Goal: Communication & Community: Answer question/provide support

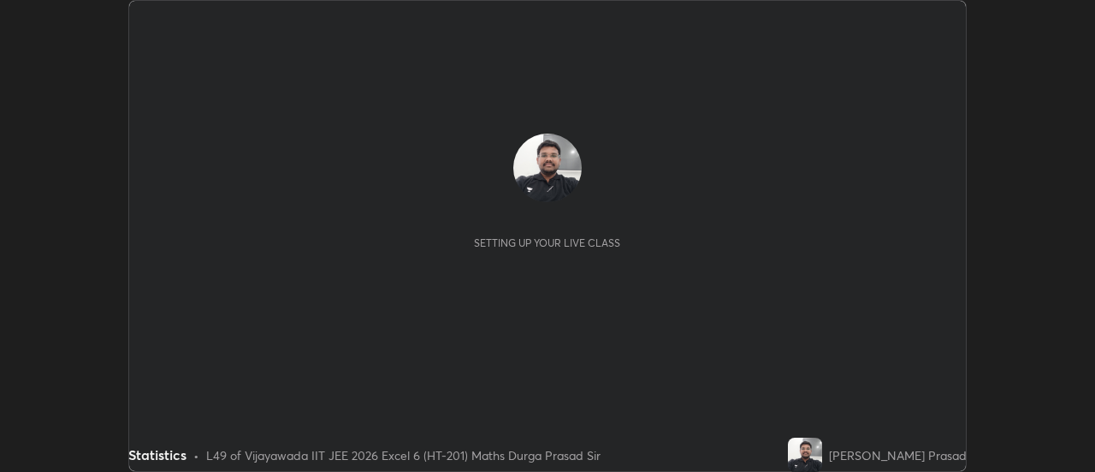
scroll to position [472, 1094]
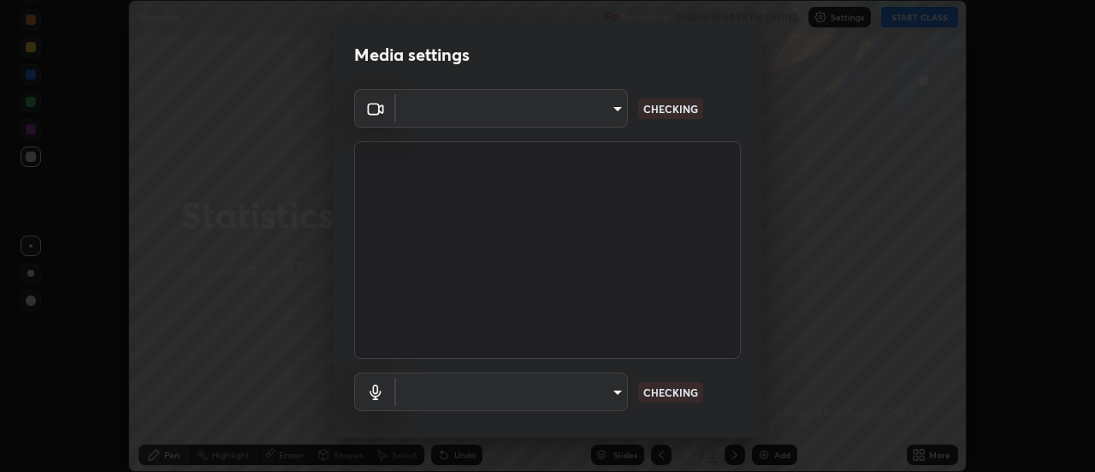
click at [610, 396] on body "Erase all Statistics Recording CLASS STARTS IN 7 MINS Settings START CLASS Sett…" at bounding box center [547, 236] width 1095 height 472
type input "a883e25cd245bfe675af14159889ff63e0a5caf6c02b2935dafa624613e4c407"
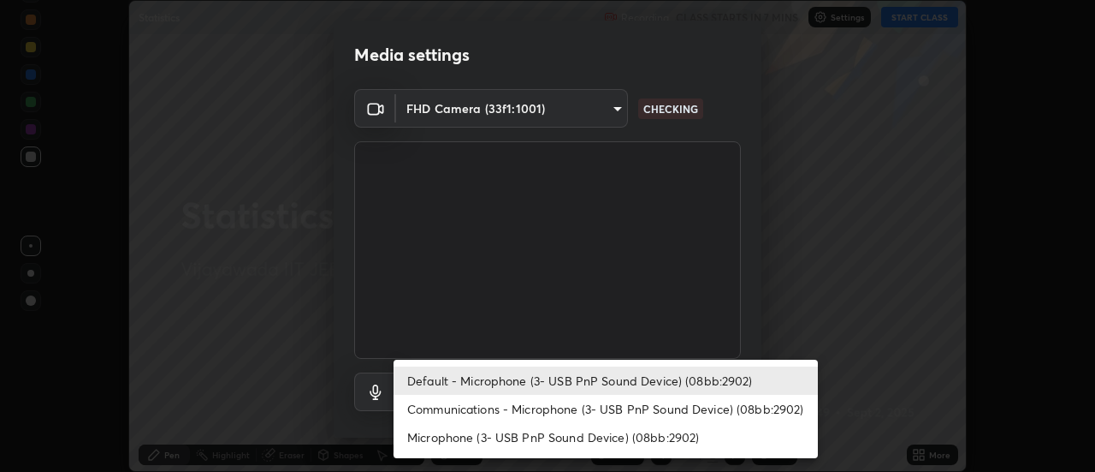
click at [586, 406] on li "Communications - Microphone (3- USB PnP Sound Device) (08bb:2902)" at bounding box center [606, 408] width 424 height 28
type input "communications"
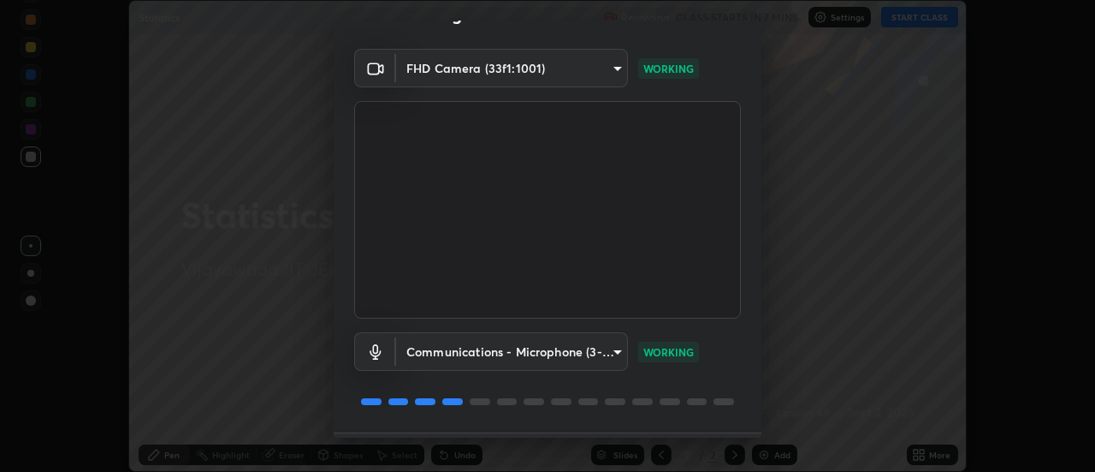
scroll to position [90, 0]
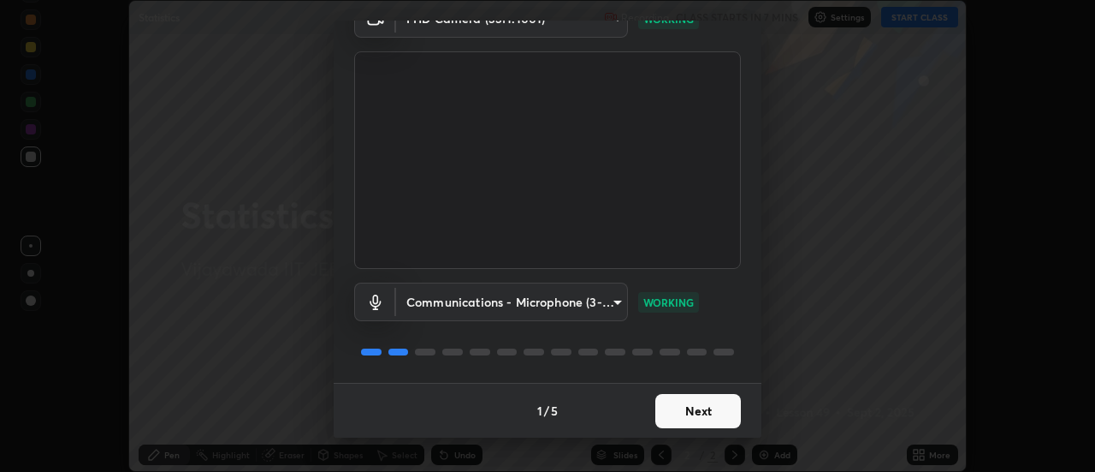
click at [706, 418] on button "Next" at bounding box center [698, 411] width 86 height 34
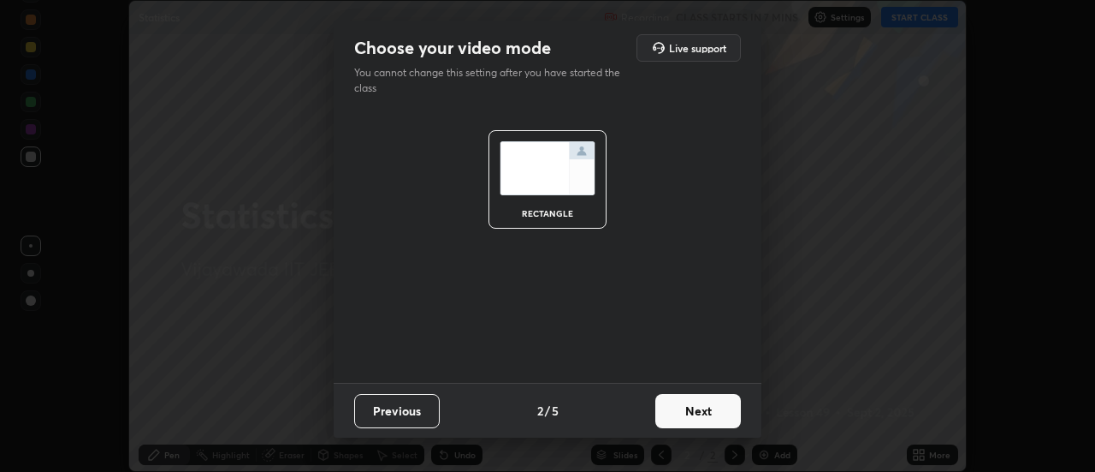
scroll to position [0, 0]
click at [720, 409] on button "Next" at bounding box center [698, 411] width 86 height 34
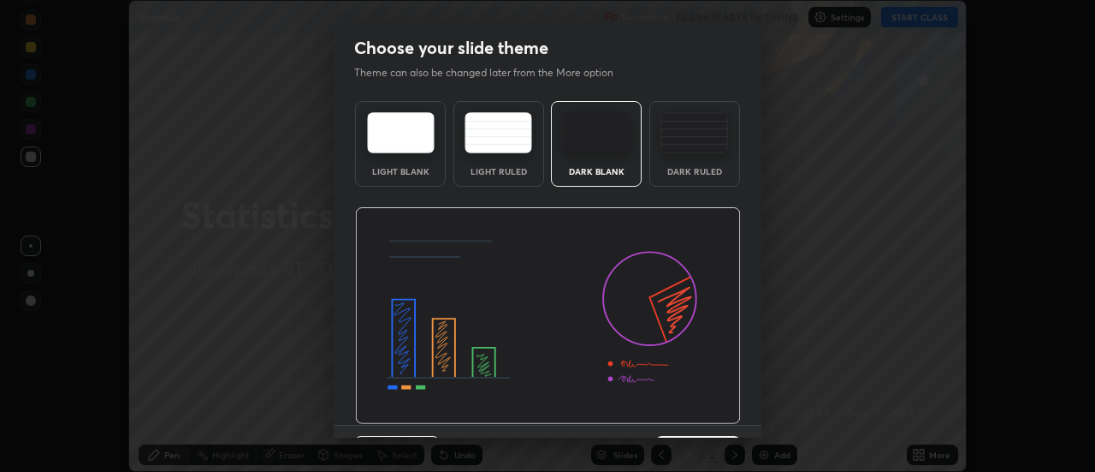
scroll to position [42, 0]
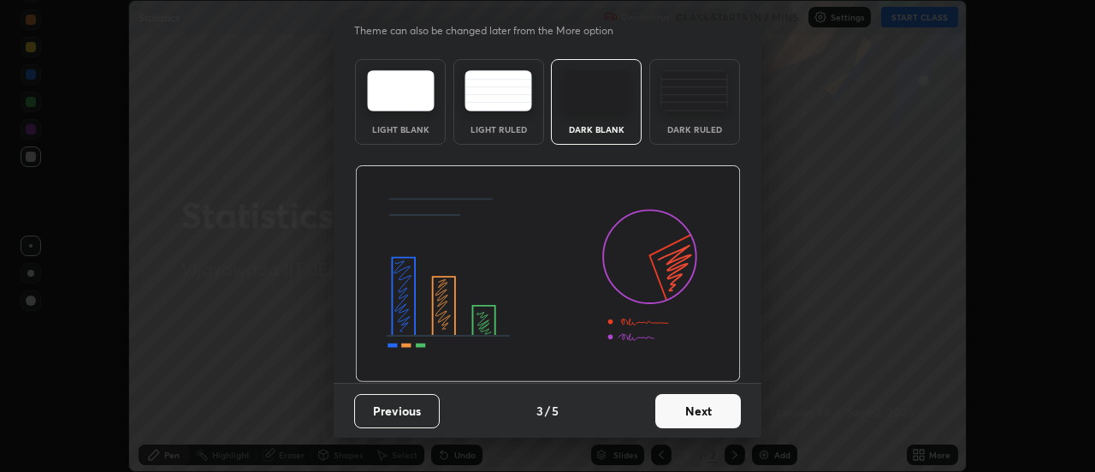
click at [705, 411] on button "Next" at bounding box center [698, 411] width 86 height 34
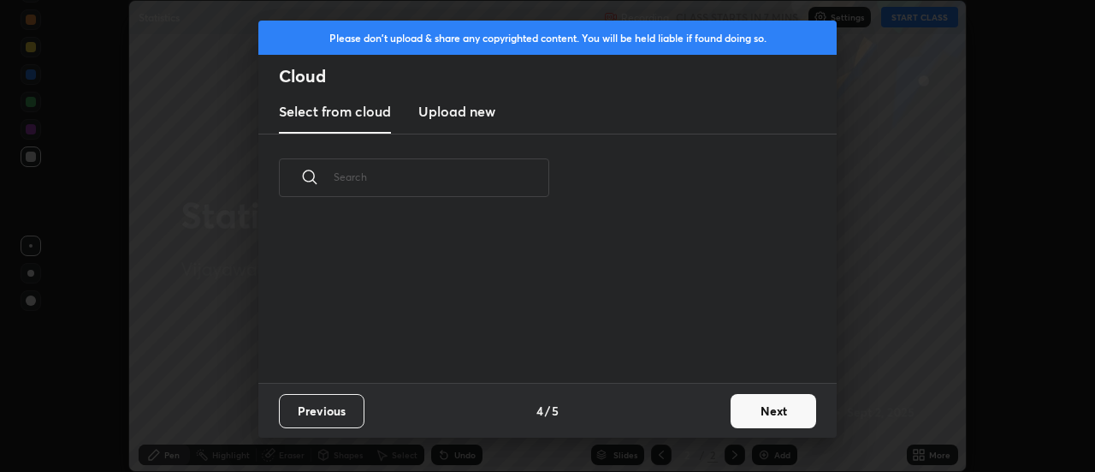
scroll to position [0, 0]
click at [750, 412] on button "Next" at bounding box center [774, 411] width 86 height 34
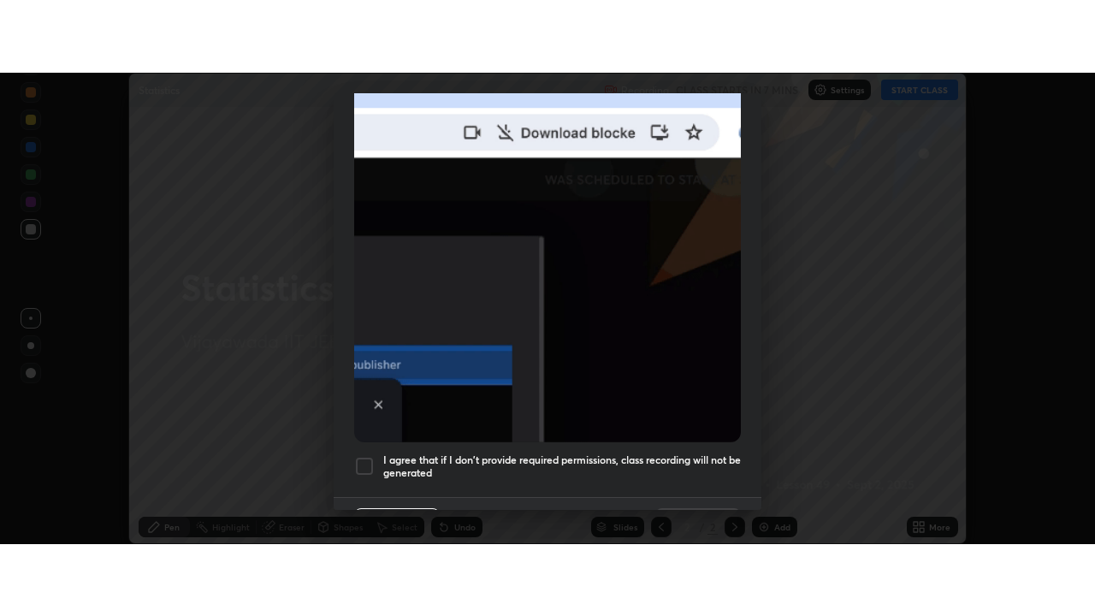
scroll to position [439, 0]
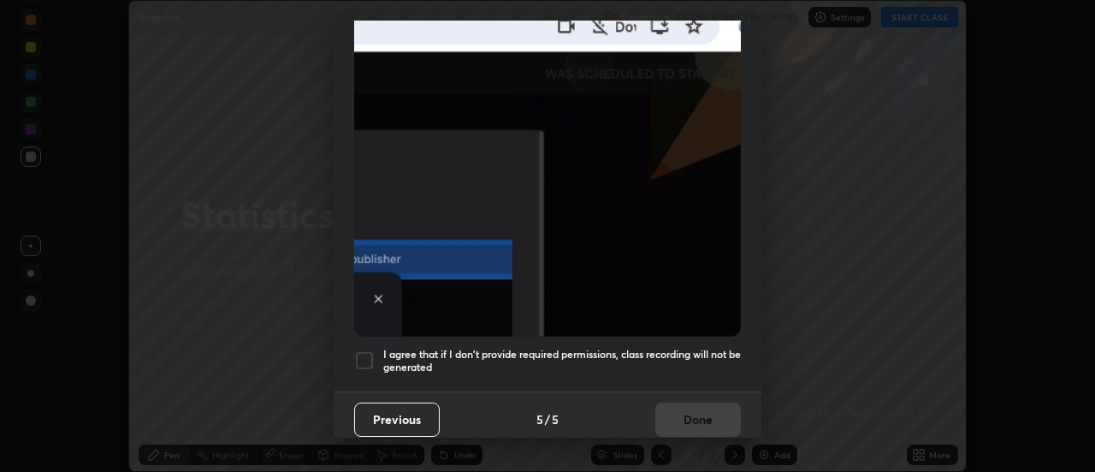
click at [365, 350] on div at bounding box center [364, 360] width 21 height 21
click at [691, 405] on button "Done" at bounding box center [698, 419] width 86 height 34
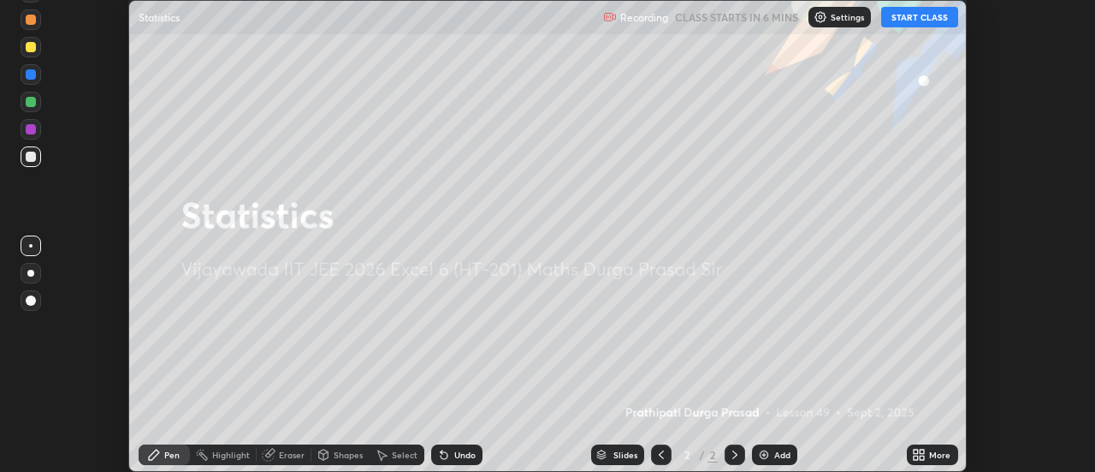
click at [914, 16] on button "START CLASS" at bounding box center [919, 17] width 77 height 21
click at [782, 453] on div "Add" at bounding box center [782, 454] width 16 height 9
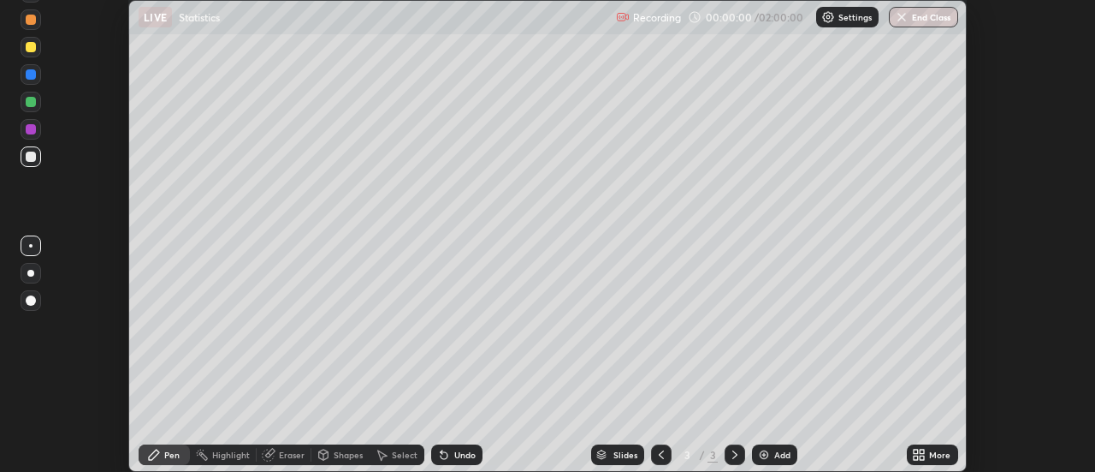
click at [922, 453] on icon at bounding box center [923, 451] width 4 height 4
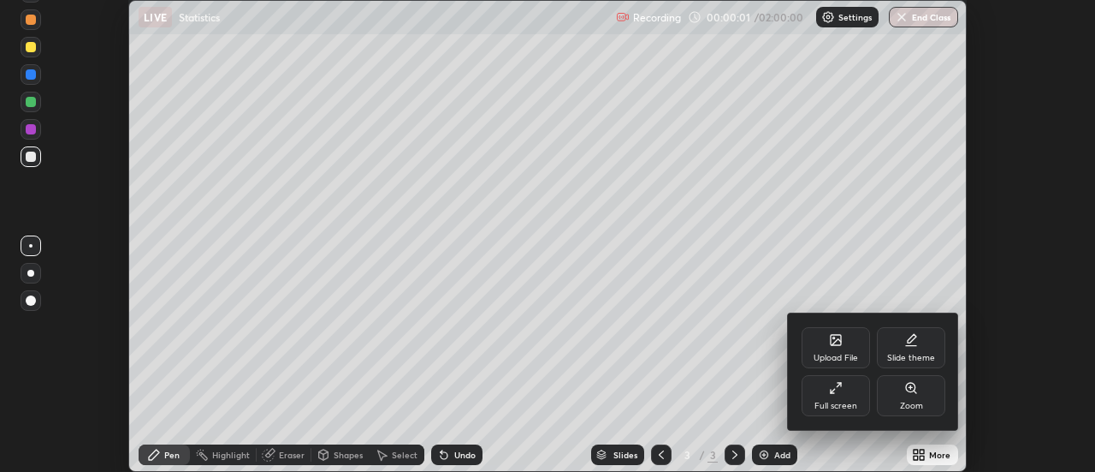
click at [848, 399] on div "Full screen" at bounding box center [836, 395] width 68 height 41
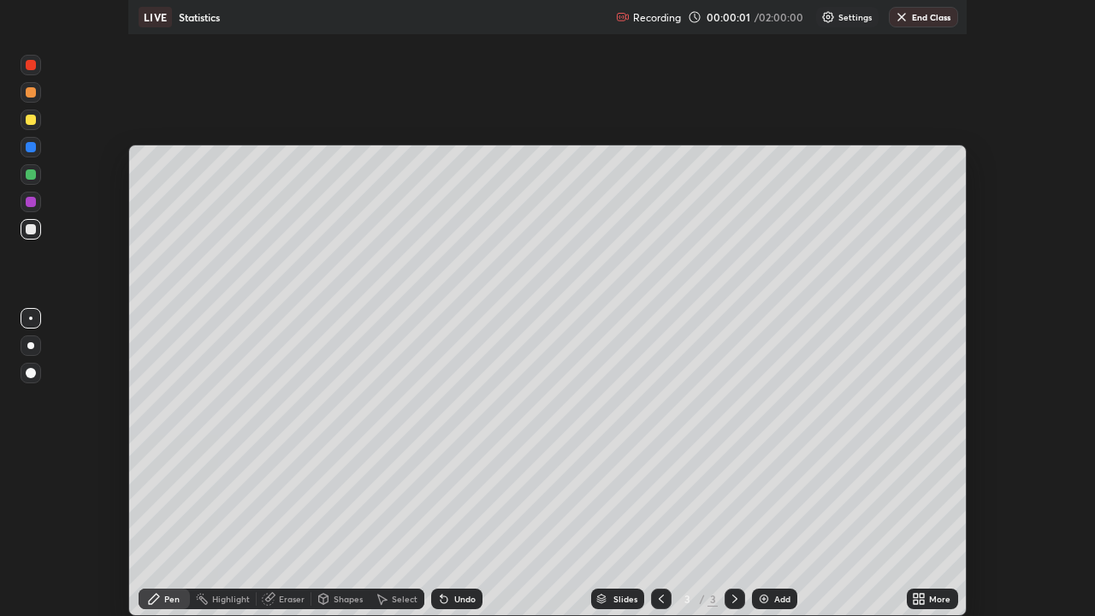
scroll to position [616, 1095]
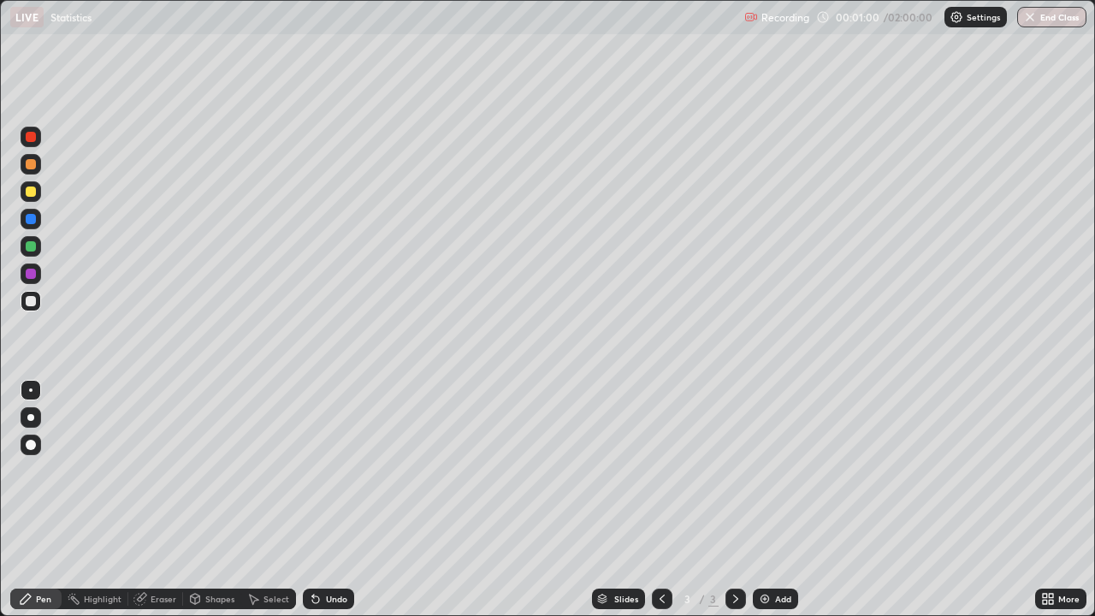
click at [26, 188] on div at bounding box center [31, 192] width 10 height 10
click at [33, 246] on div at bounding box center [31, 246] width 10 height 10
click at [157, 471] on div "Eraser" at bounding box center [164, 599] width 26 height 9
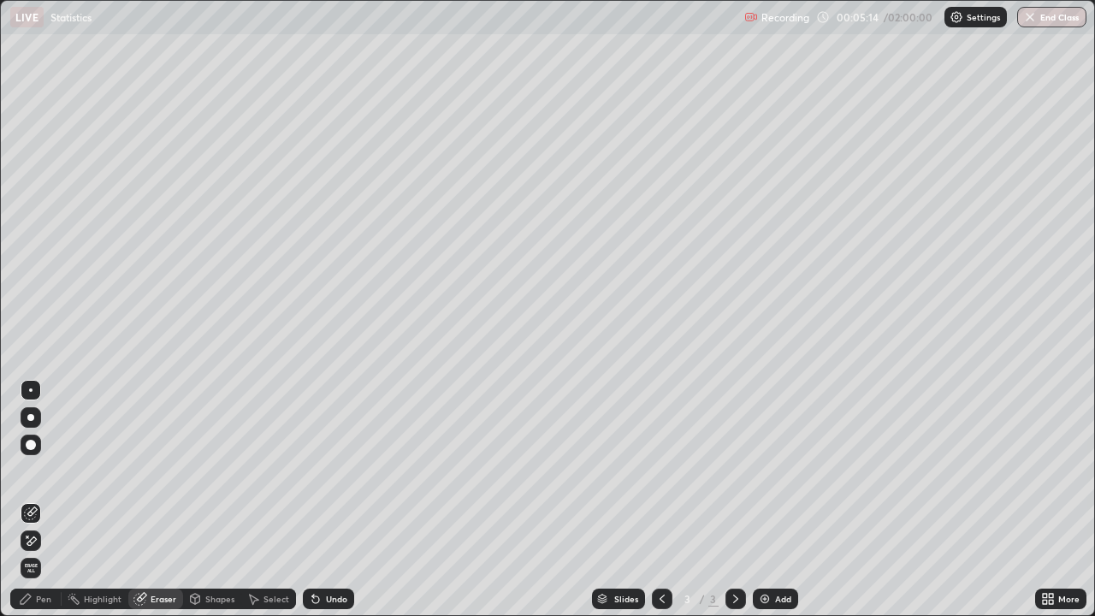
click at [44, 471] on div "Pen" at bounding box center [43, 599] width 15 height 9
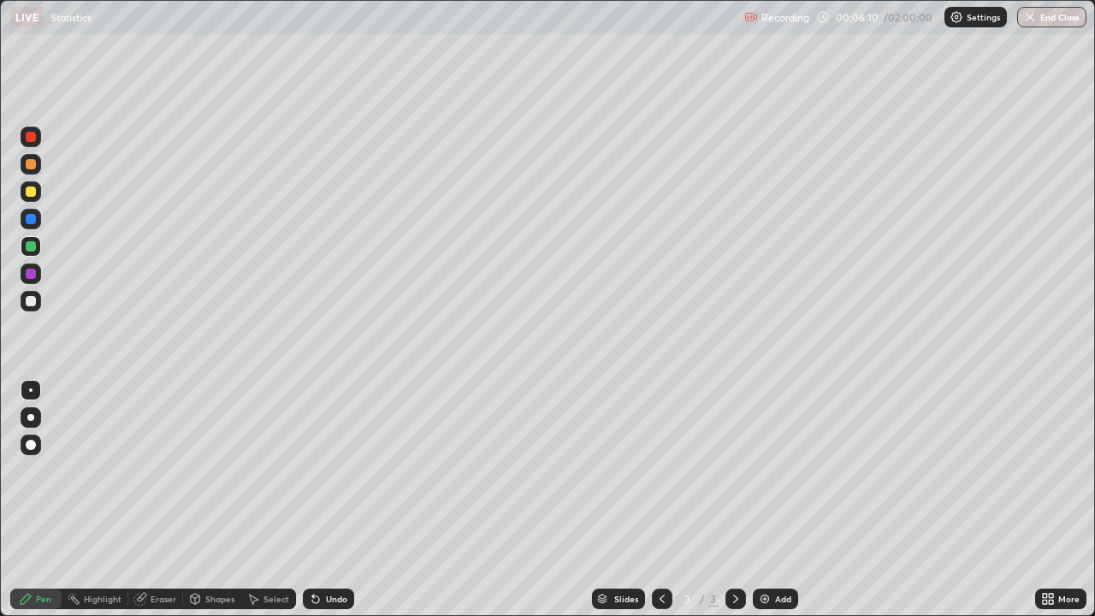
click at [326, 471] on div "Undo" at bounding box center [336, 599] width 21 height 9
click at [319, 471] on div "Undo" at bounding box center [328, 599] width 51 height 21
click at [322, 471] on div "Undo" at bounding box center [328, 599] width 51 height 21
click at [326, 471] on div "Undo" at bounding box center [336, 599] width 21 height 9
click at [325, 471] on div "Undo" at bounding box center [328, 599] width 51 height 21
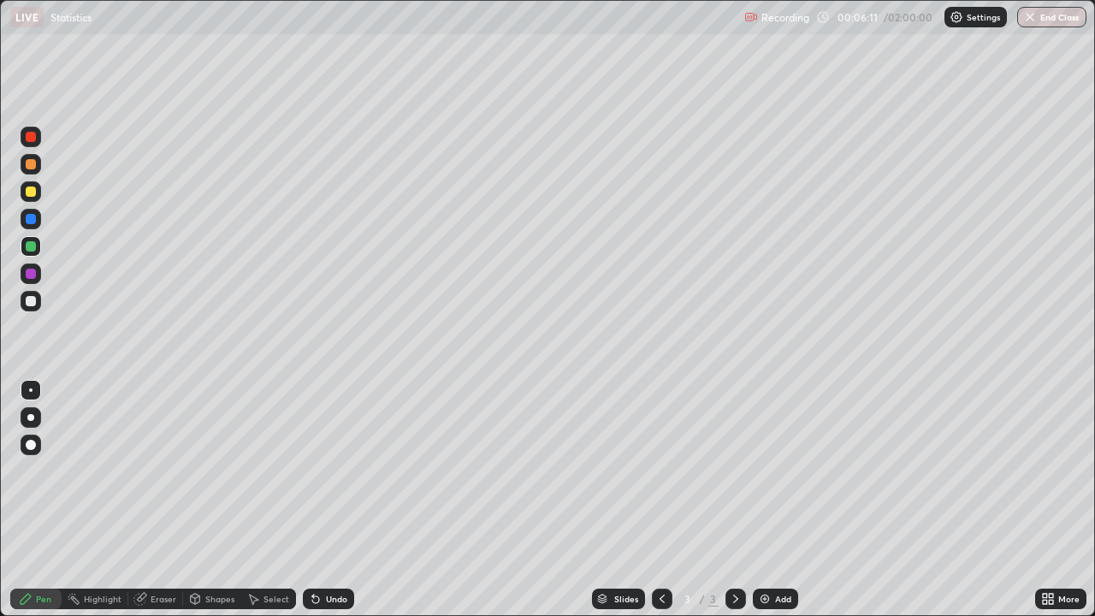
click at [321, 471] on div "Undo" at bounding box center [328, 599] width 51 height 21
click at [775, 471] on div "Add" at bounding box center [783, 599] width 16 height 9
click at [32, 191] on div at bounding box center [31, 192] width 10 height 10
click at [772, 471] on div "Add" at bounding box center [775, 599] width 45 height 21
click at [163, 471] on div "Eraser" at bounding box center [164, 599] width 26 height 9
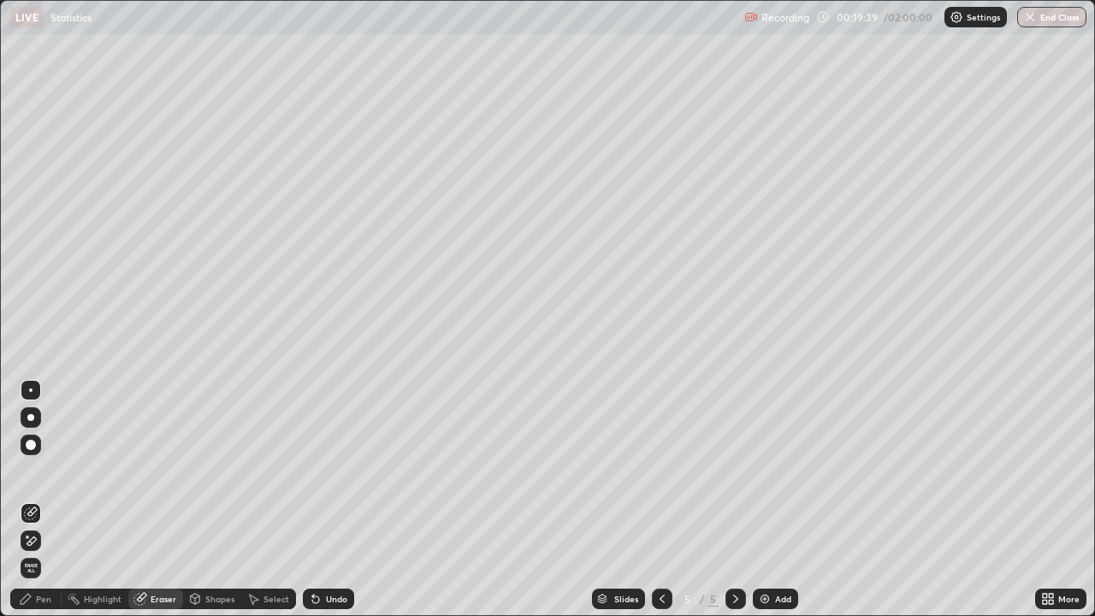
click at [41, 471] on div "Pen" at bounding box center [43, 599] width 15 height 9
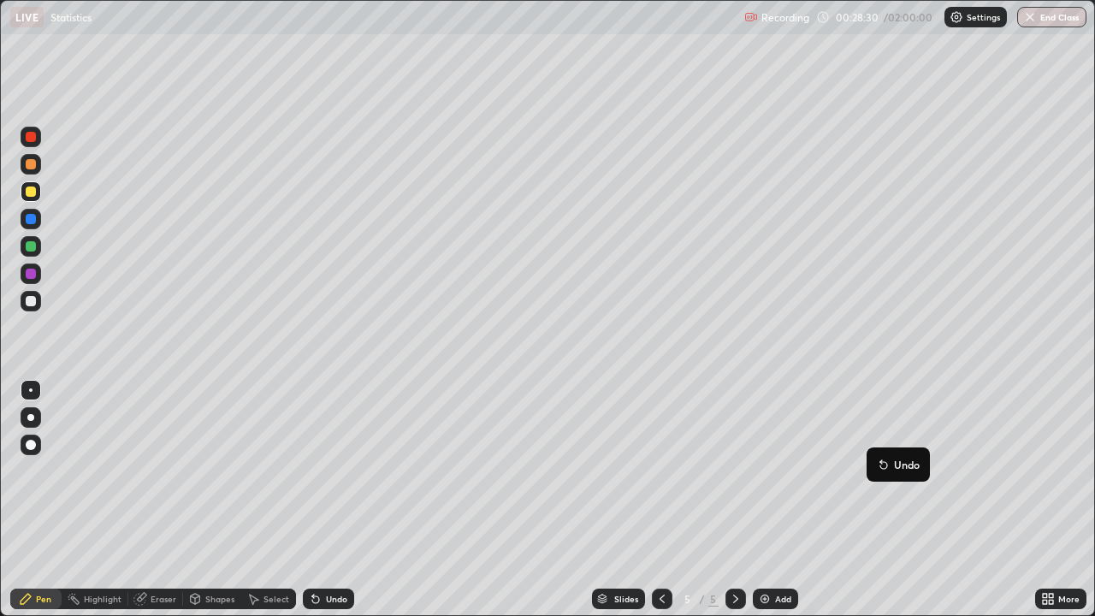
click at [779, 471] on div "Add" at bounding box center [783, 599] width 16 height 9
click at [39, 252] on div at bounding box center [31, 246] width 21 height 21
click at [493, 153] on button "Undo" at bounding box center [500, 159] width 50 height 21
click at [149, 471] on div "Eraser" at bounding box center [155, 599] width 55 height 21
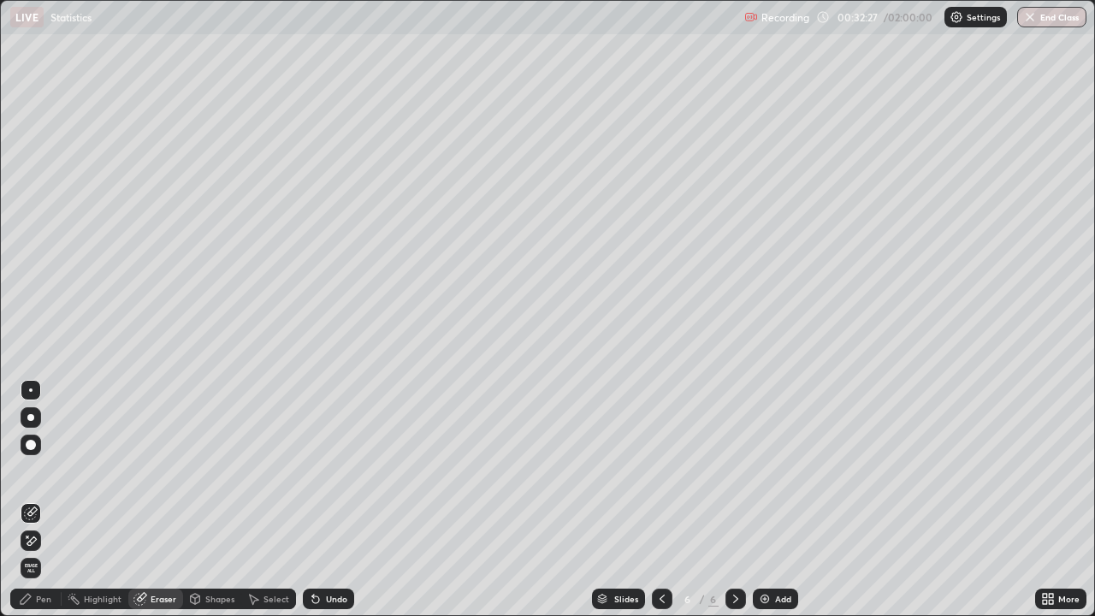
click at [44, 471] on div "Pen" at bounding box center [43, 599] width 15 height 9
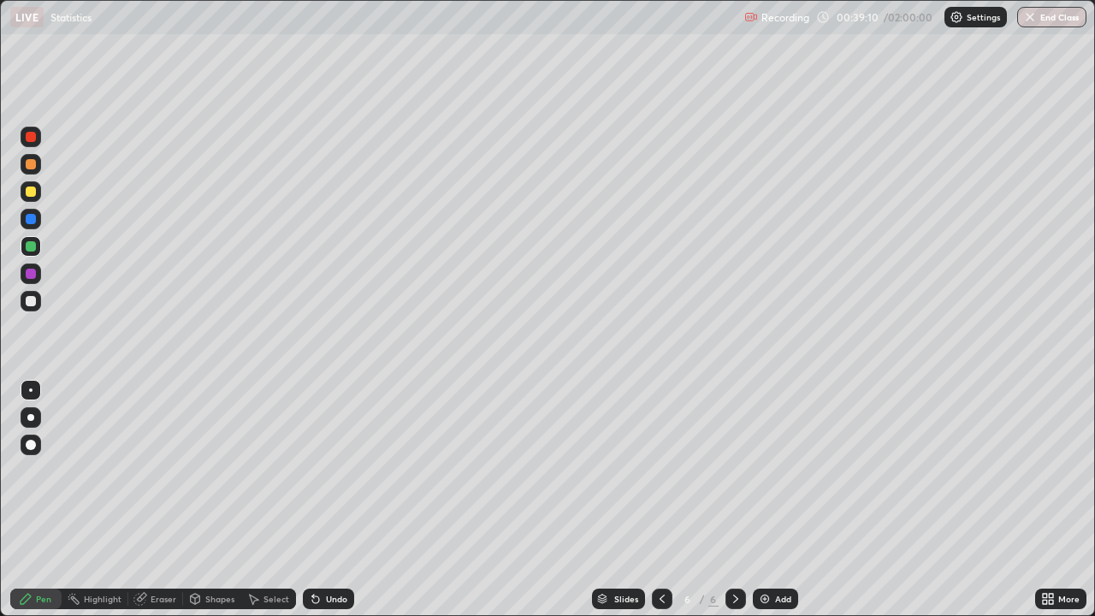
click at [771, 471] on div "Add" at bounding box center [775, 599] width 45 height 21
click at [31, 193] on div at bounding box center [31, 192] width 10 height 10
click at [768, 471] on img at bounding box center [765, 599] width 14 height 14
click at [31, 247] on div at bounding box center [31, 246] width 10 height 10
click at [151, 471] on div "Eraser" at bounding box center [164, 599] width 26 height 9
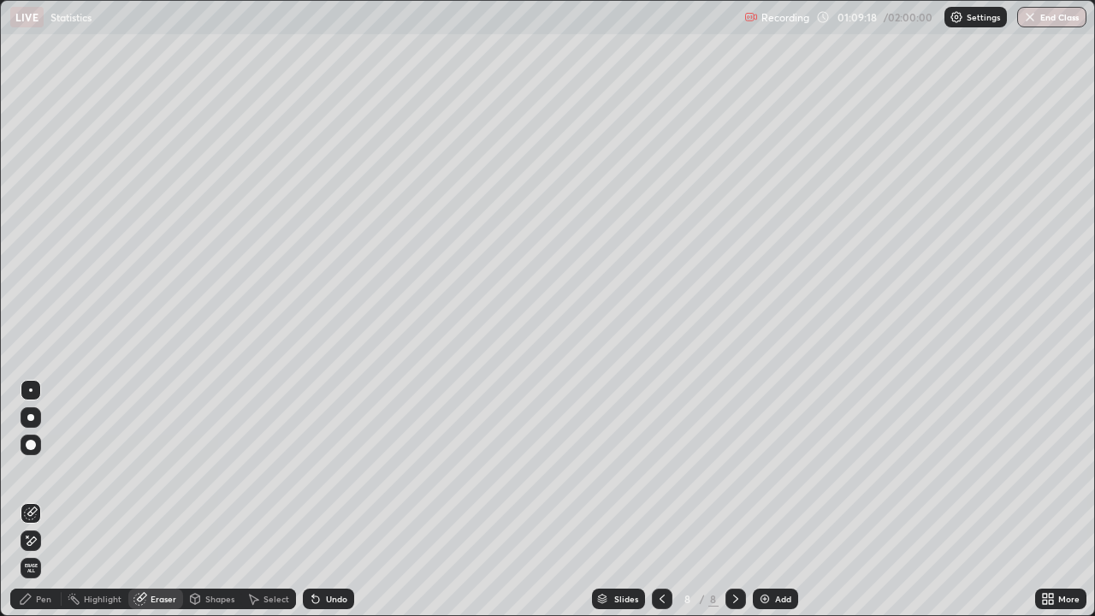
click at [39, 471] on div "Pen" at bounding box center [43, 599] width 15 height 9
